Goal: Task Accomplishment & Management: Manage account settings

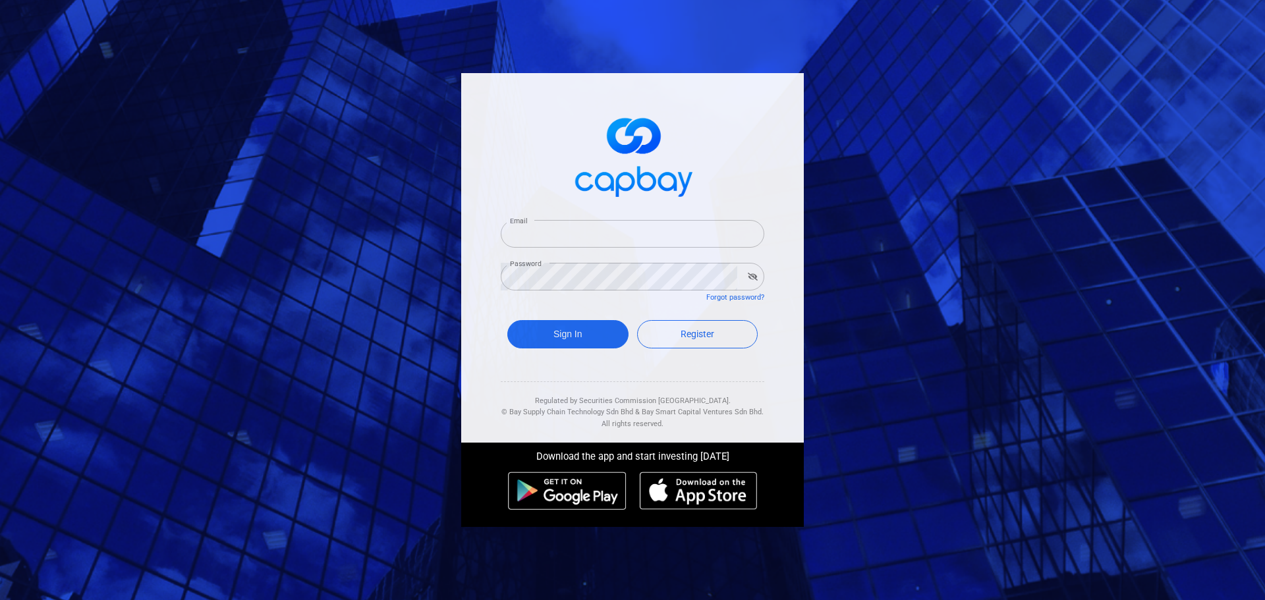
type input "[EMAIL_ADDRESS][DOMAIN_NAME]"
click at [468, 301] on div "Email [EMAIL_ADDRESS][DOMAIN_NAME] Email Password Password Forgot password? Sig…" at bounding box center [632, 258] width 343 height 370
click at [565, 331] on button "Sign In" at bounding box center [567, 334] width 121 height 28
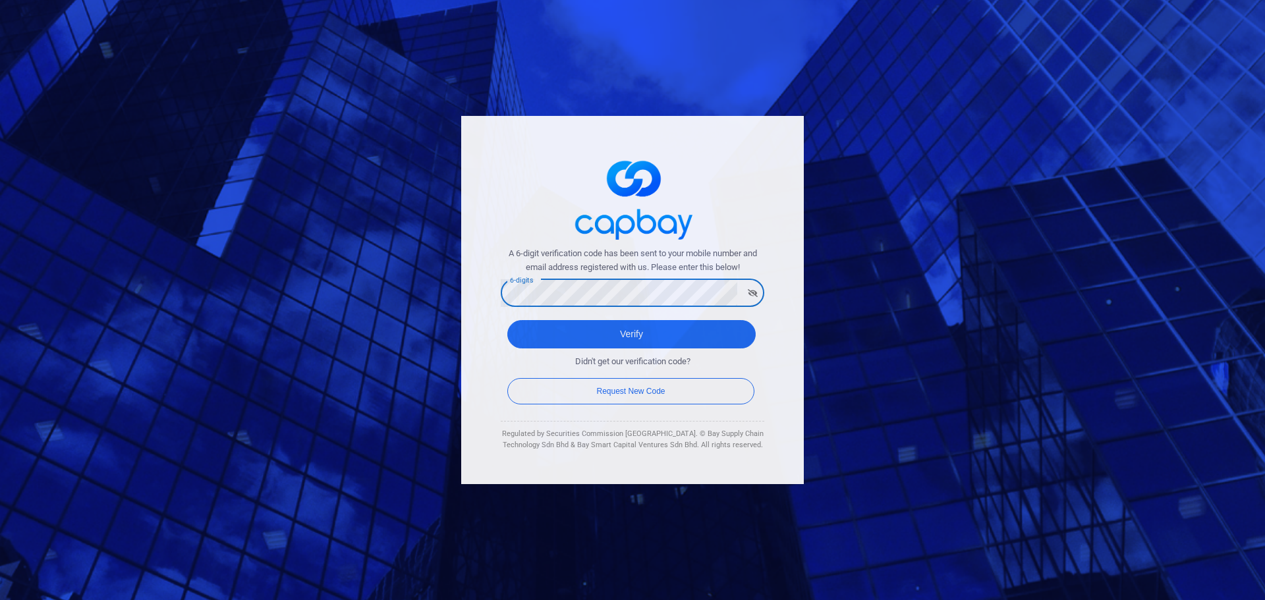
click at [507, 320] on button "Verify" at bounding box center [631, 334] width 248 height 28
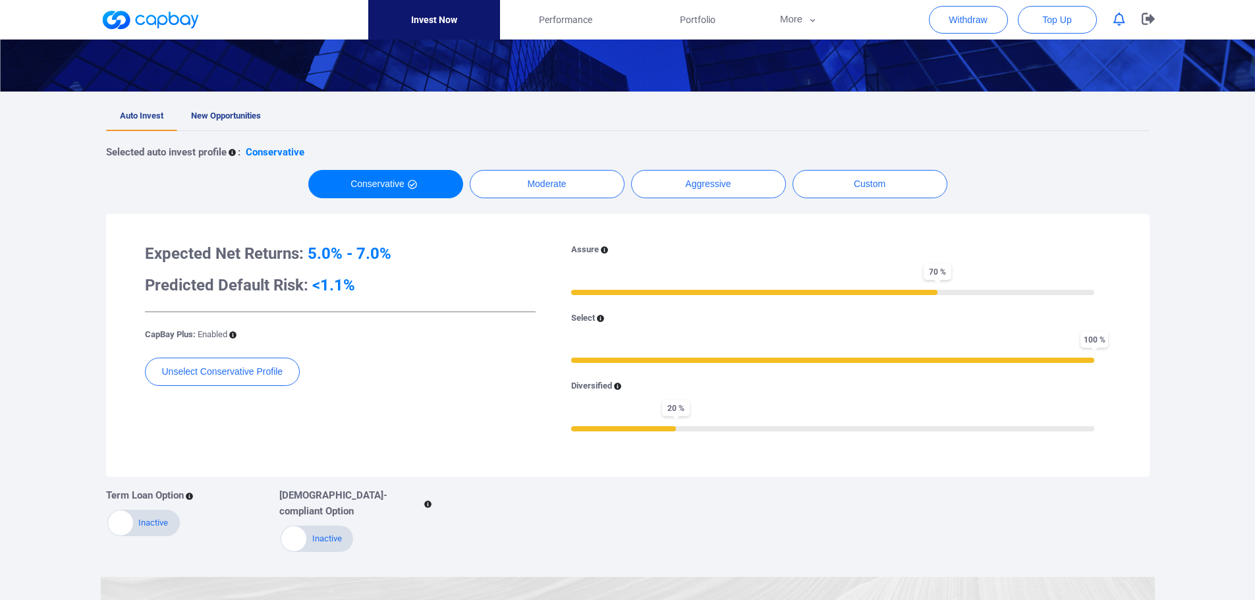
scroll to position [66, 0]
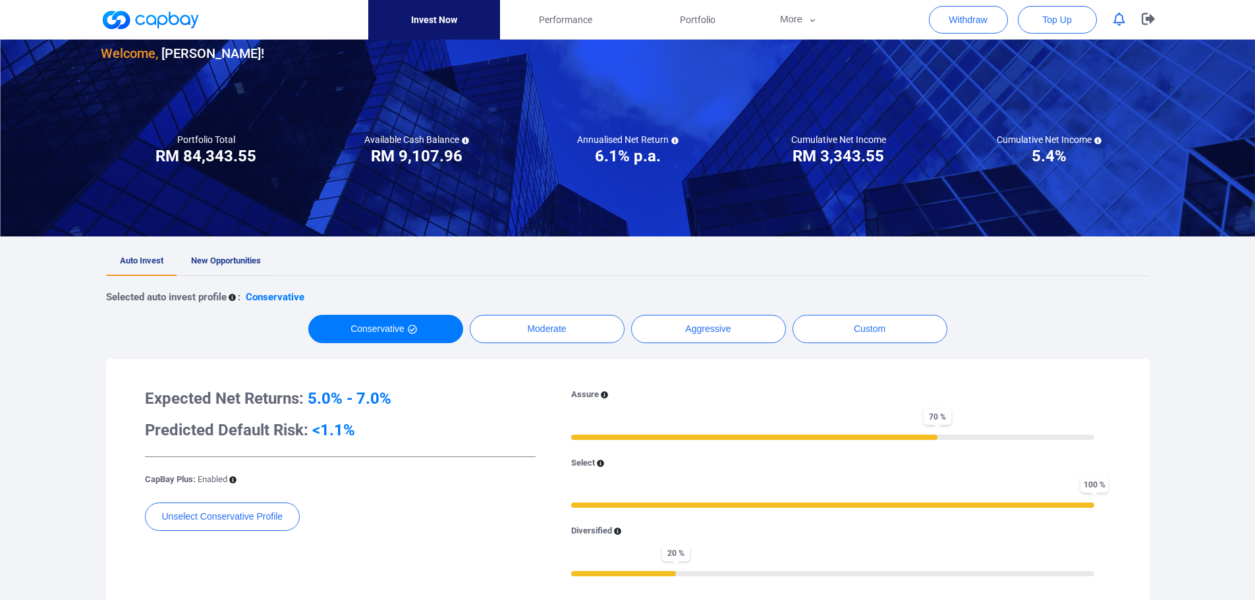
click at [226, 258] on span "New Opportunities" at bounding box center [226, 261] width 70 height 10
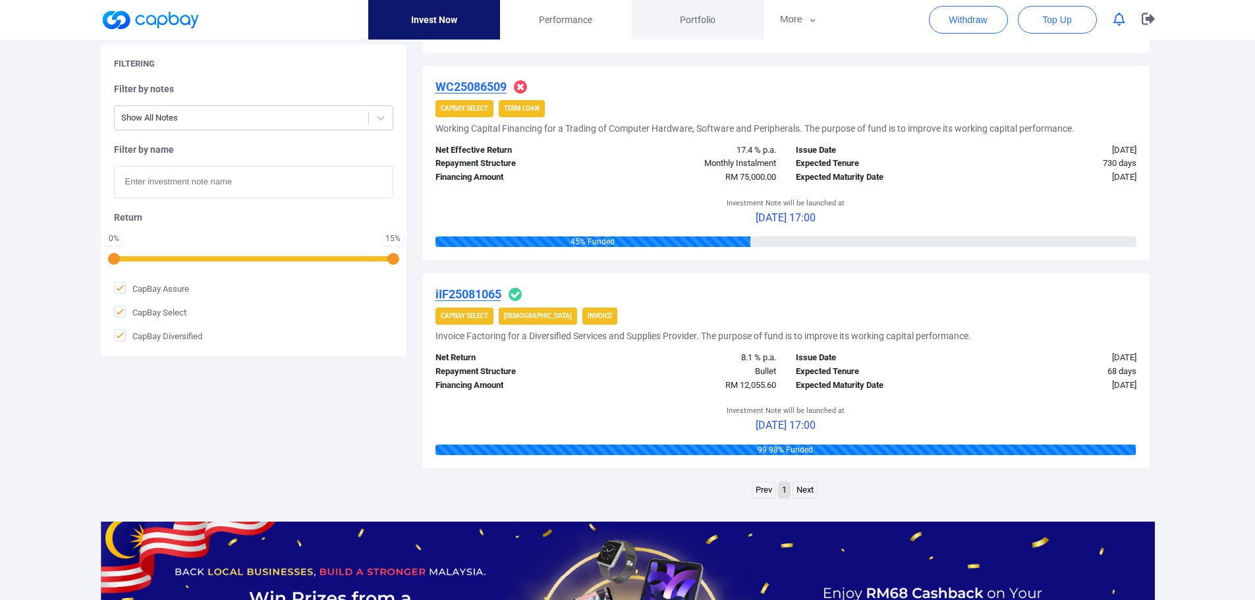
scroll to position [988, 0]
